Goal: Task Accomplishment & Management: Understand process/instructions

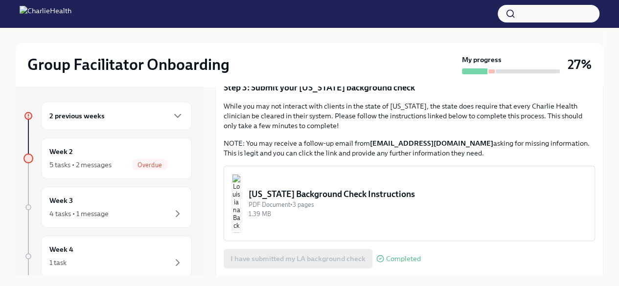
scroll to position [380, 0]
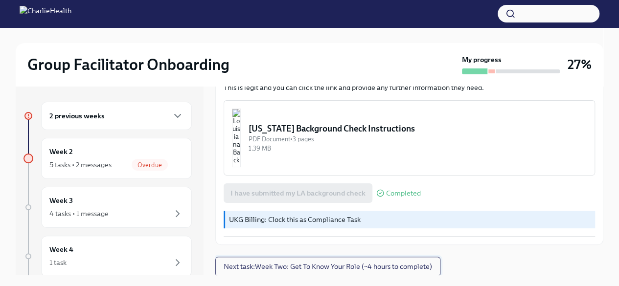
click at [320, 262] on span "Next task : Week Two: Get To Know Your Role (~4 hours to complete)" at bounding box center [328, 267] width 209 height 10
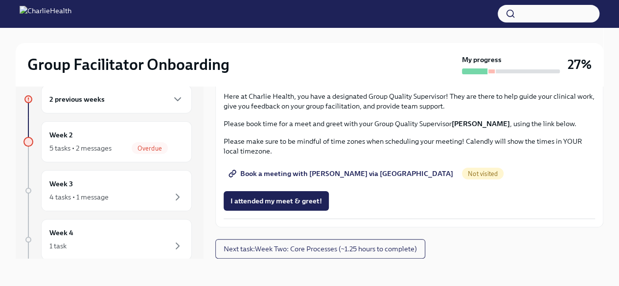
scroll to position [961, 0]
click at [375, 246] on span "Next task : Week Two: Core Processes (~1.25 hours to complete)" at bounding box center [320, 249] width 193 height 10
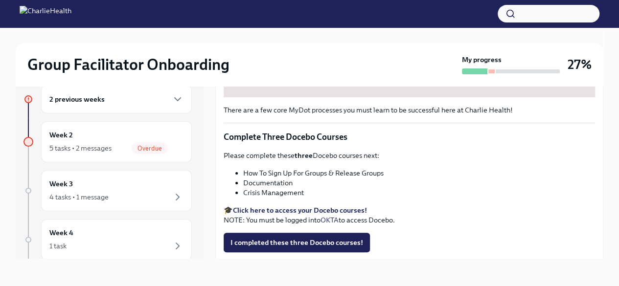
scroll to position [410, 0]
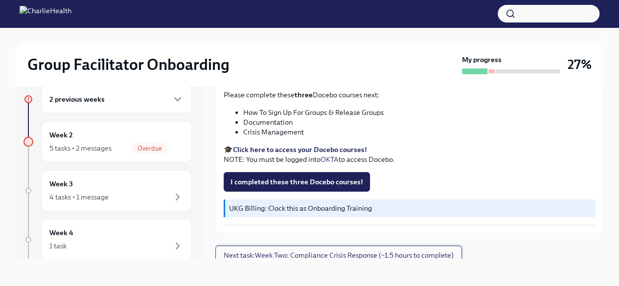
click at [380, 251] on span "Next task : Week Two: Compliance Crisis Response (~1.5 hours to complete)" at bounding box center [339, 256] width 230 height 10
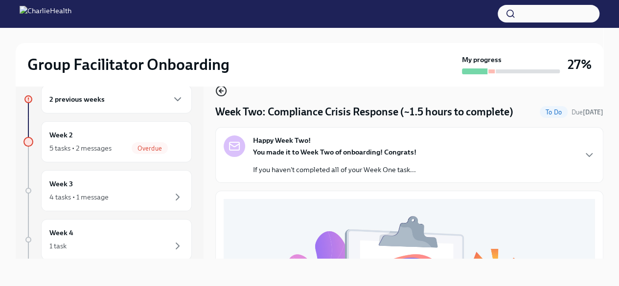
click at [223, 91] on icon "button" at bounding box center [221, 91] width 4 height 0
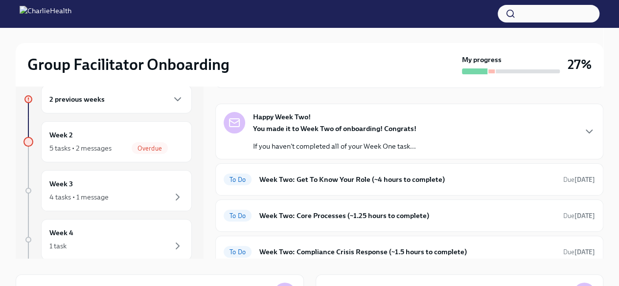
scroll to position [70, 0]
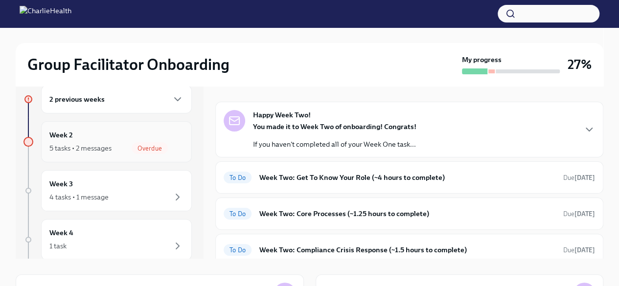
click at [126, 122] on div "Week 2 5 tasks • 2 messages Overdue" at bounding box center [116, 141] width 151 height 41
click at [106, 142] on div "5 tasks • 2 messages Overdue" at bounding box center [116, 148] width 134 height 12
click at [583, 125] on icon "button" at bounding box center [589, 130] width 12 height 12
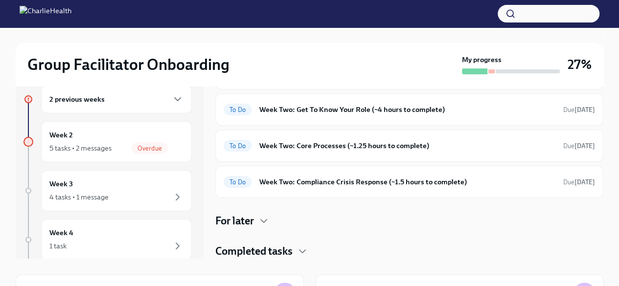
scroll to position [408, 0]
click at [395, 115] on h6 "Week Two: Get To Know Your Role (~4 hours to complete)" at bounding box center [407, 109] width 296 height 11
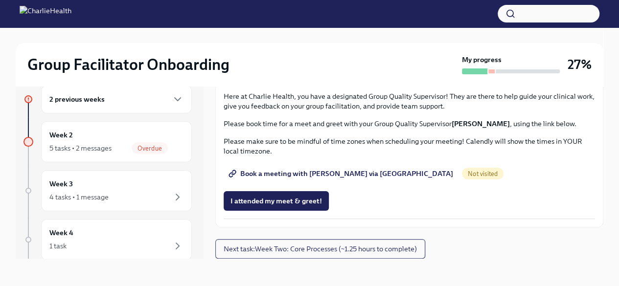
scroll to position [767, 0]
click at [318, 23] on span "Complete this form to schedule your observations" at bounding box center [316, 19] width 170 height 10
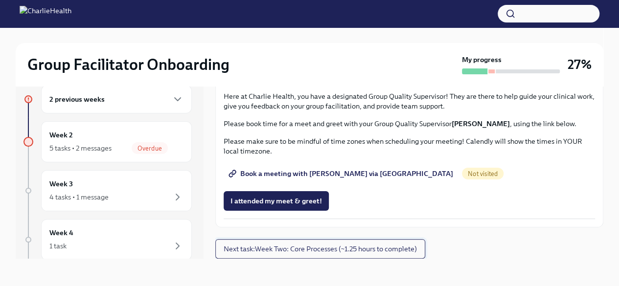
click at [337, 253] on span "Next task : Week Two: Core Processes (~1.25 hours to complete)" at bounding box center [320, 249] width 193 height 10
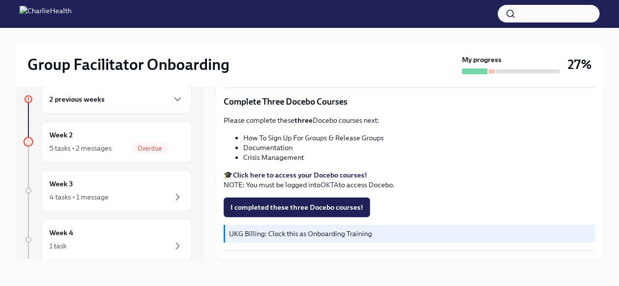
scroll to position [384, 0]
